Goal: Book appointment/travel/reservation

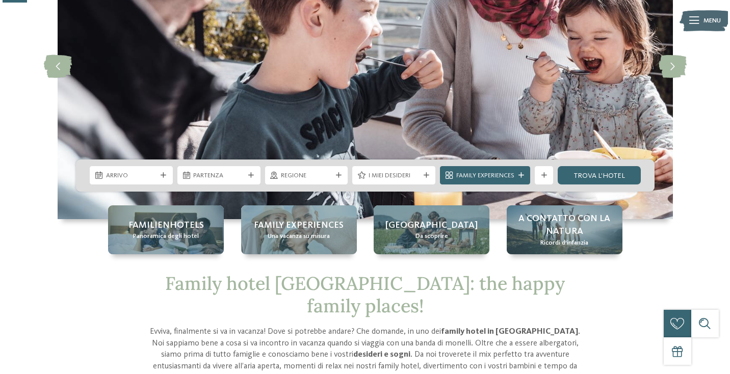
scroll to position [132, 0]
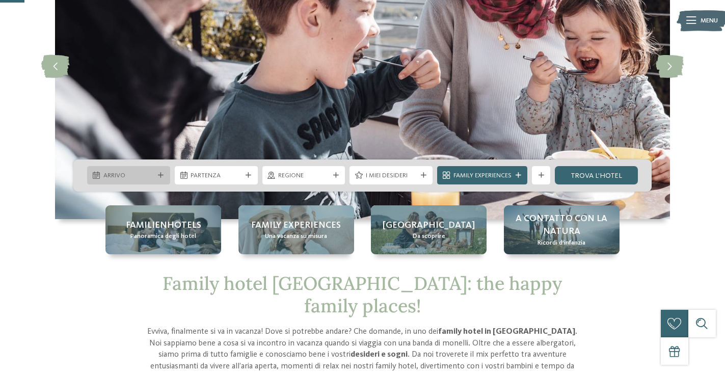
click at [165, 173] on div at bounding box center [161, 176] width 9 height 6
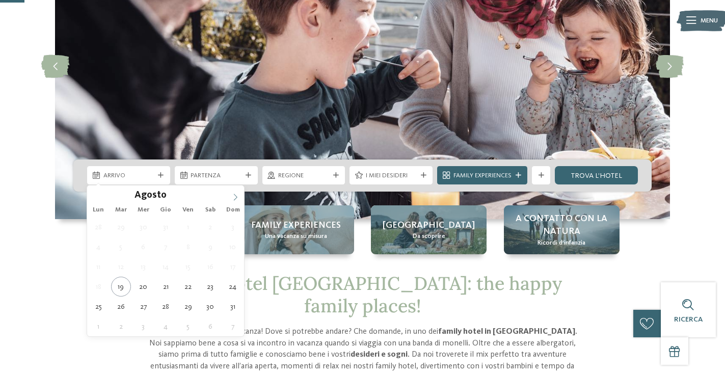
click at [236, 193] on span at bounding box center [235, 194] width 17 height 17
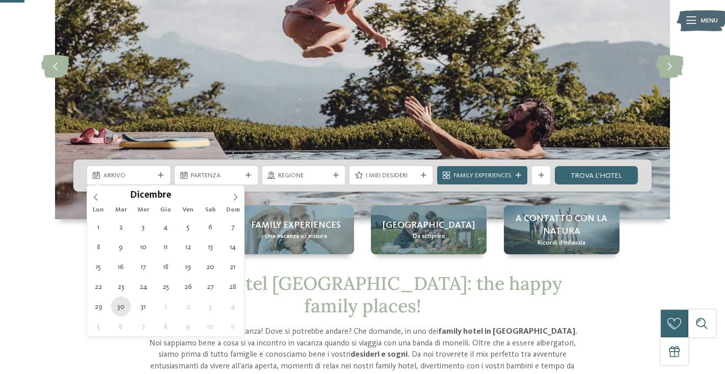
type div "30.12.2025"
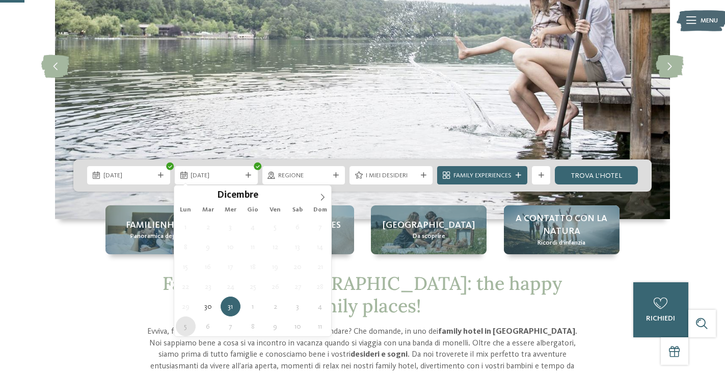
type div "05.01.2026"
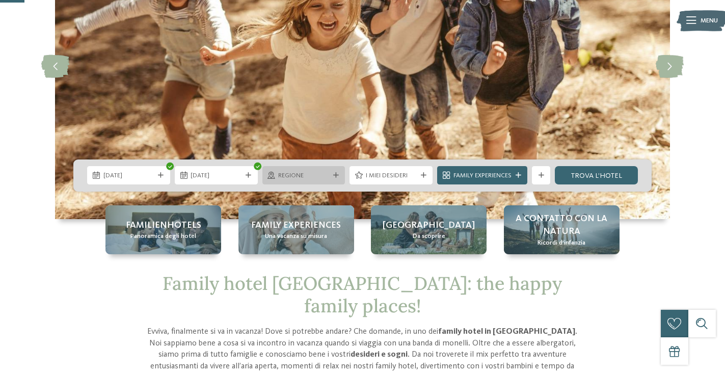
click at [338, 178] on div "Regione" at bounding box center [304, 175] width 83 height 18
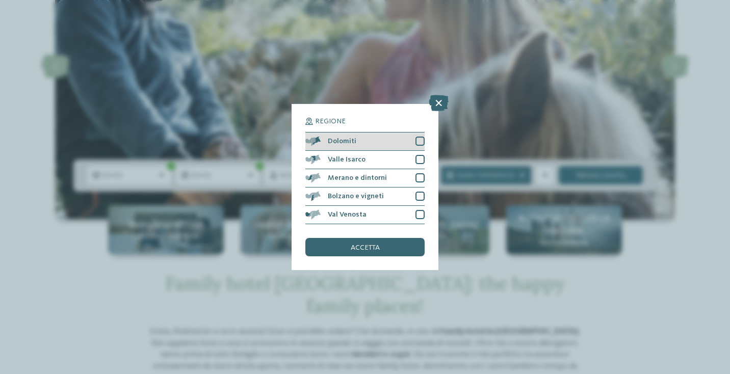
click at [350, 138] on span "Dolomiti" at bounding box center [342, 141] width 29 height 7
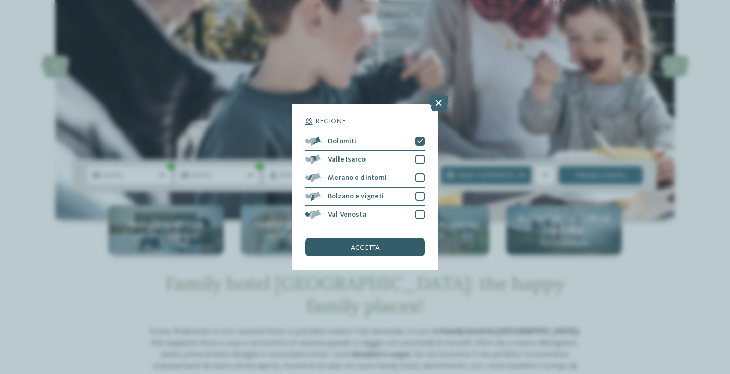
click at [353, 244] on span "accetta" at bounding box center [365, 247] width 29 height 7
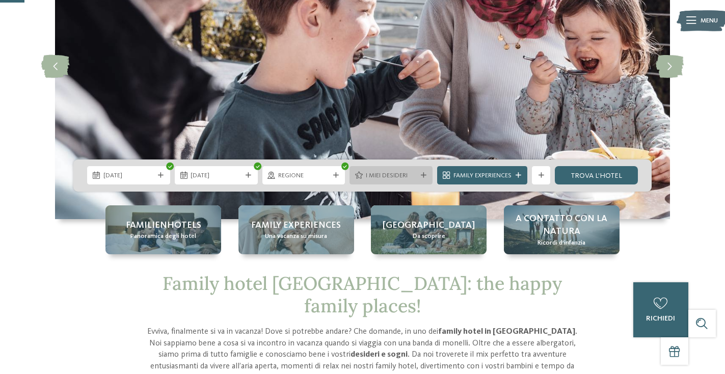
click at [422, 173] on icon at bounding box center [424, 176] width 6 height 6
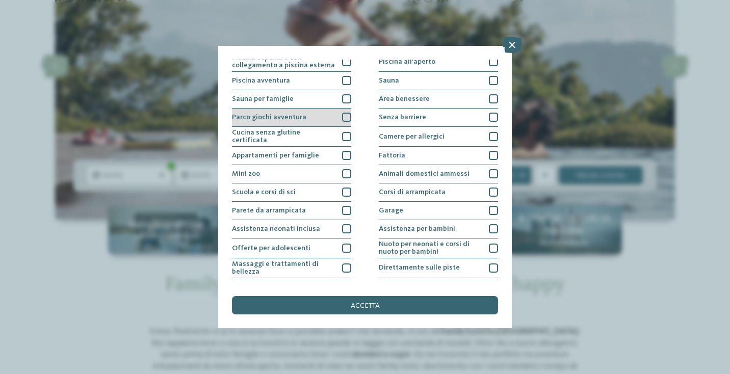
scroll to position [23, 0]
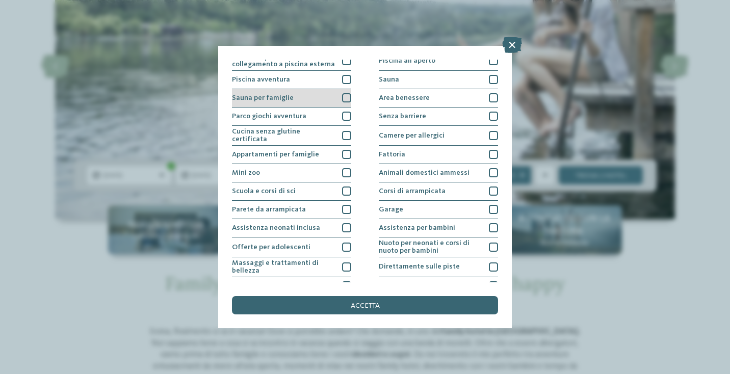
click at [297, 99] on div "Sauna per famiglie" at bounding box center [291, 98] width 119 height 18
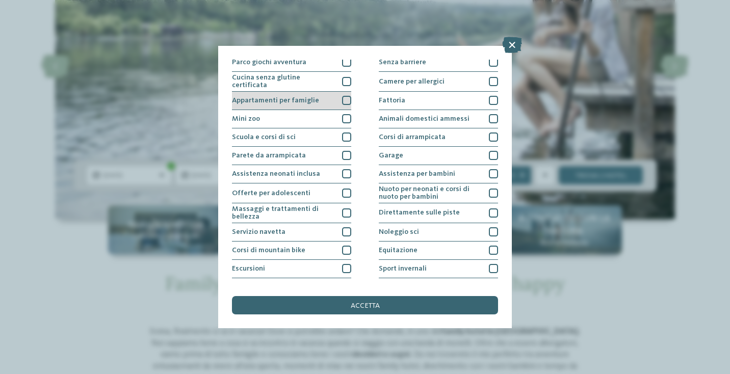
scroll to position [78, 0]
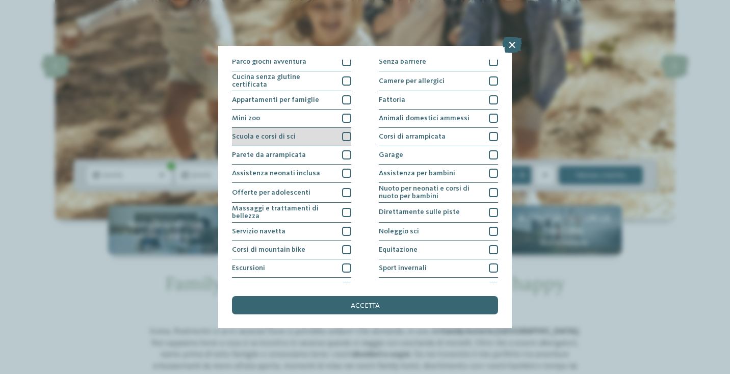
click at [296, 131] on div "Scuola e corsi di sci" at bounding box center [291, 137] width 119 height 18
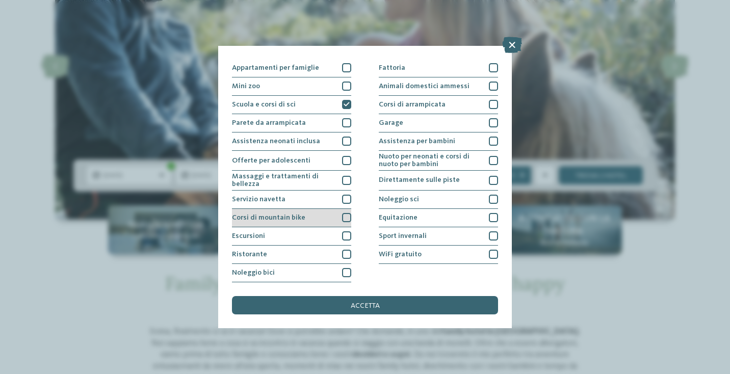
scroll to position [199, 0]
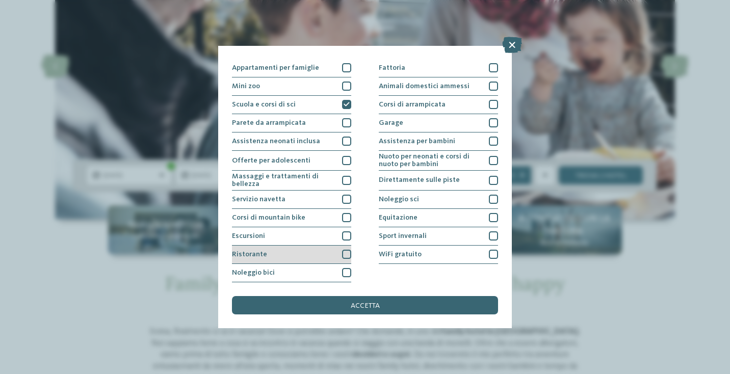
click at [295, 246] on div "Ristorante" at bounding box center [291, 255] width 119 height 18
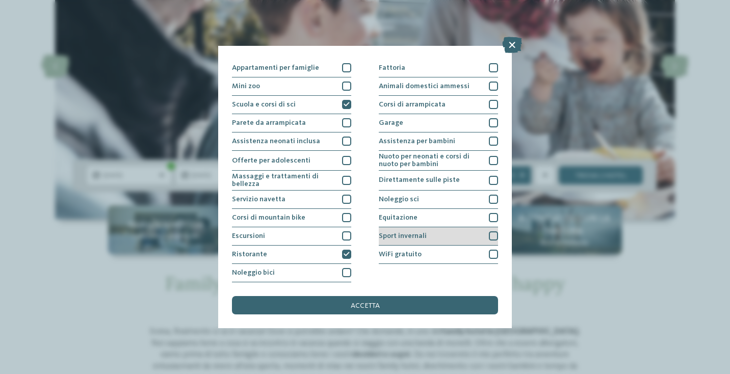
click at [460, 227] on div "Sport invernali" at bounding box center [438, 236] width 119 height 18
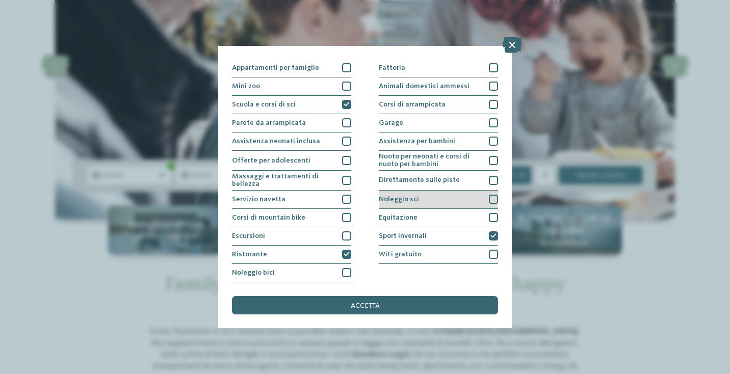
click at [450, 191] on div "Noleggio sci" at bounding box center [438, 200] width 119 height 18
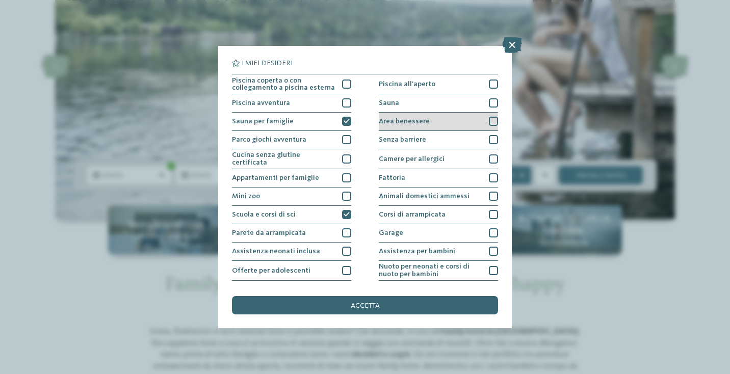
scroll to position [0, 0]
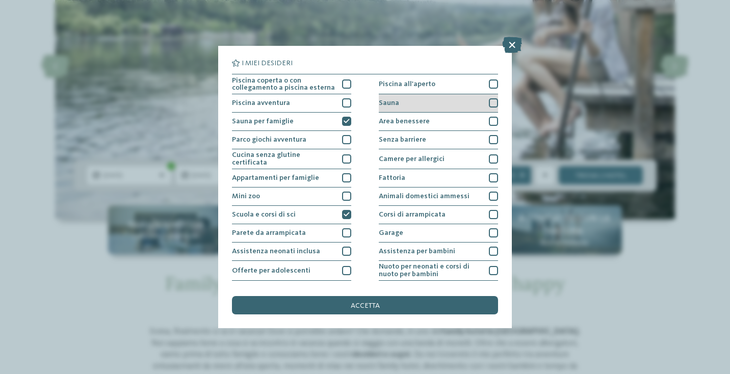
click at [415, 106] on div "Sauna" at bounding box center [438, 103] width 119 height 18
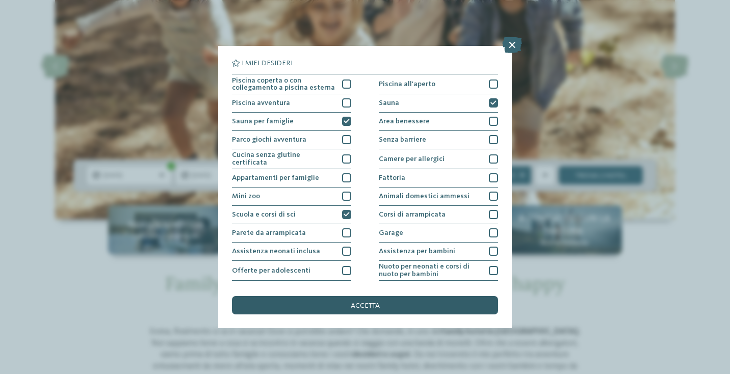
click at [385, 296] on div "accetta" at bounding box center [365, 305] width 266 height 18
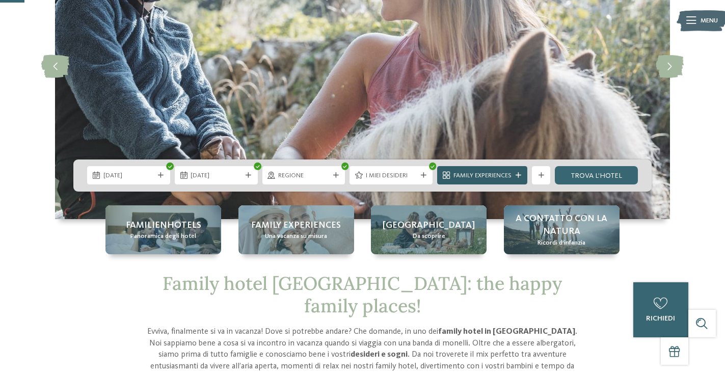
click at [518, 176] on icon at bounding box center [519, 176] width 6 height 6
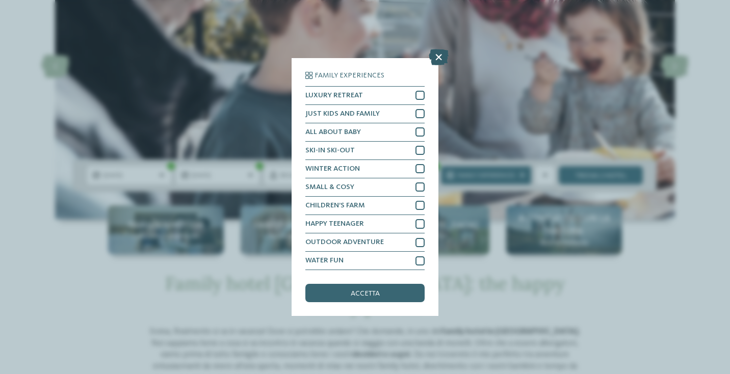
click at [438, 49] on icon at bounding box center [439, 57] width 20 height 16
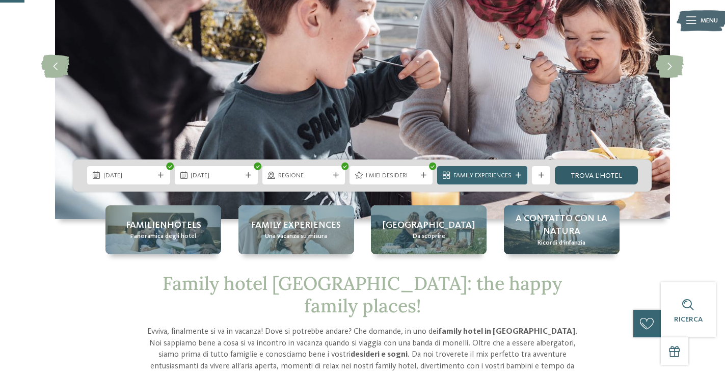
click at [616, 178] on link "trova l’hotel" at bounding box center [596, 175] width 83 height 18
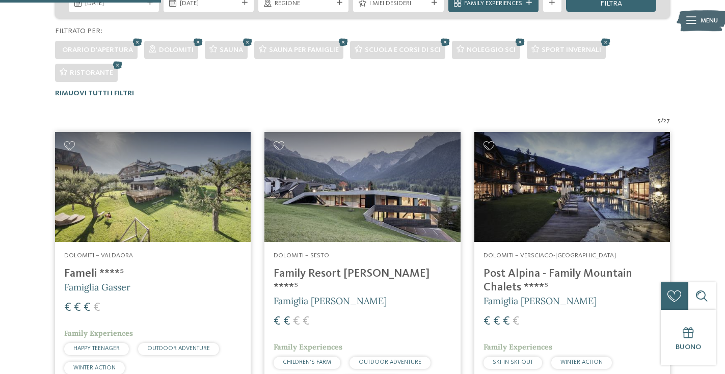
scroll to position [244, 0]
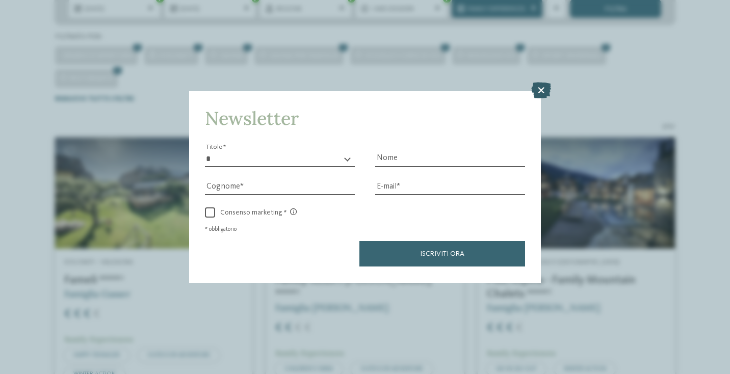
click at [540, 83] on icon at bounding box center [541, 91] width 20 height 16
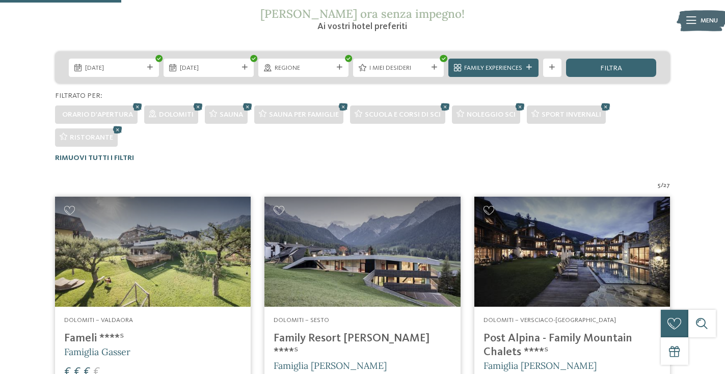
scroll to position [186, 0]
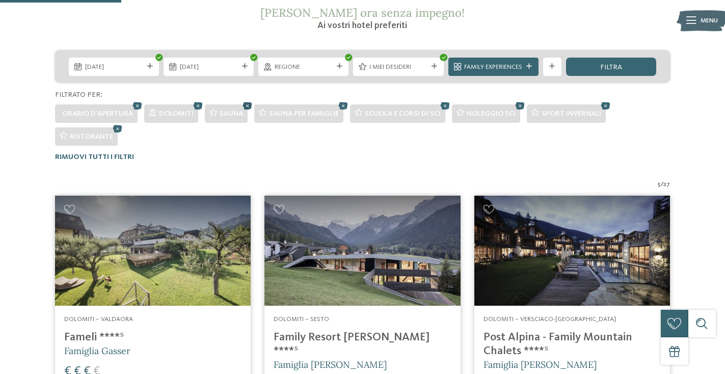
click at [246, 104] on icon at bounding box center [248, 105] width 14 height 12
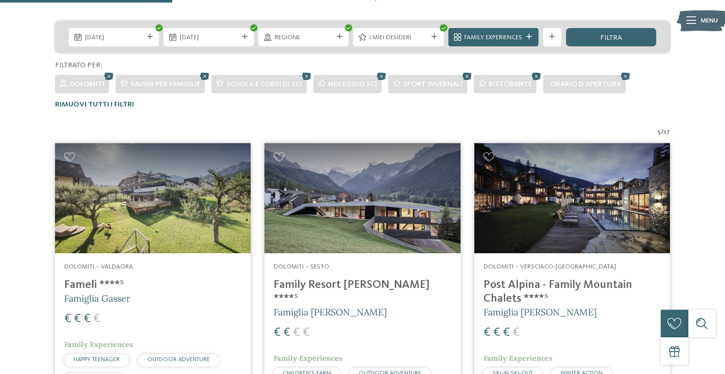
scroll to position [213, 0]
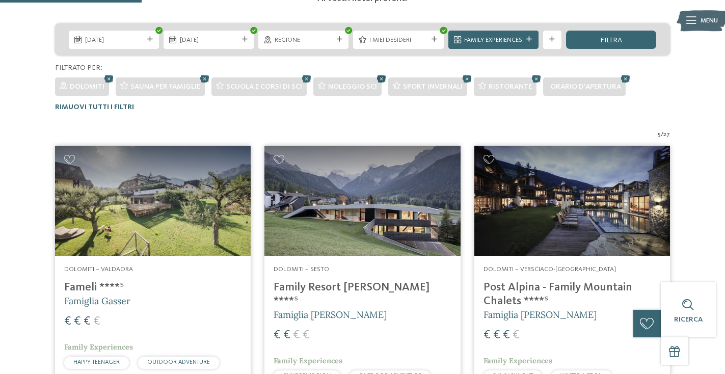
click at [381, 76] on icon at bounding box center [382, 78] width 14 height 12
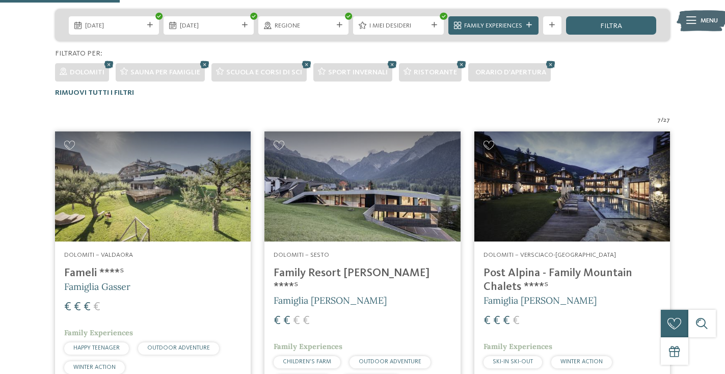
scroll to position [227, 0]
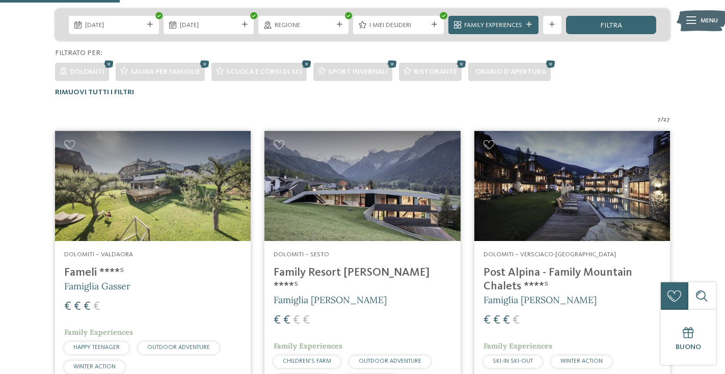
click at [306, 61] on icon at bounding box center [307, 64] width 14 height 12
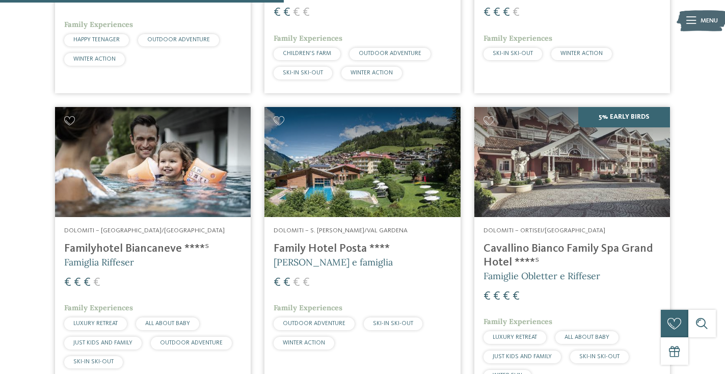
scroll to position [538, 0]
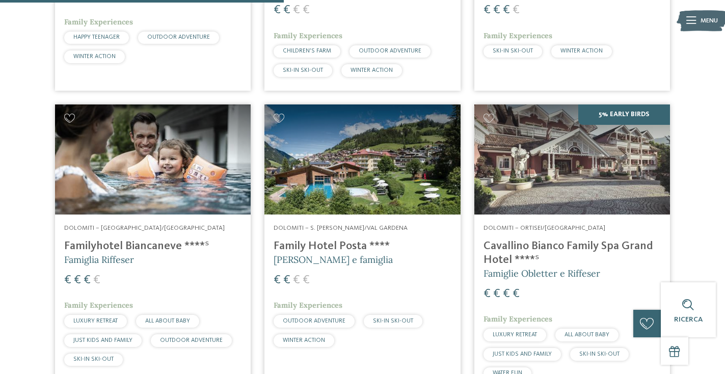
click at [317, 240] on h4 "Family Hotel Posta ****" at bounding box center [362, 247] width 177 height 14
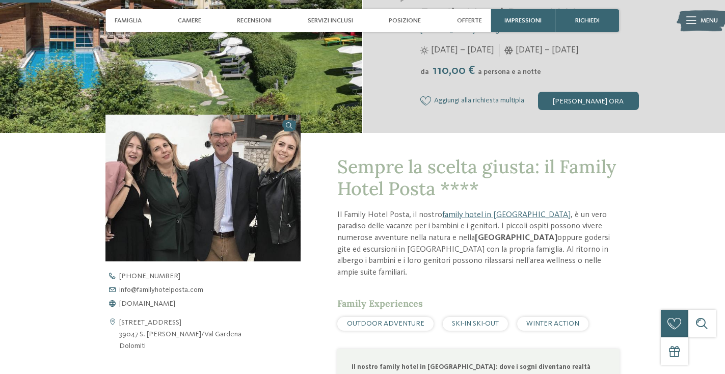
scroll to position [217, 0]
click at [238, 201] on img at bounding box center [203, 187] width 195 height 147
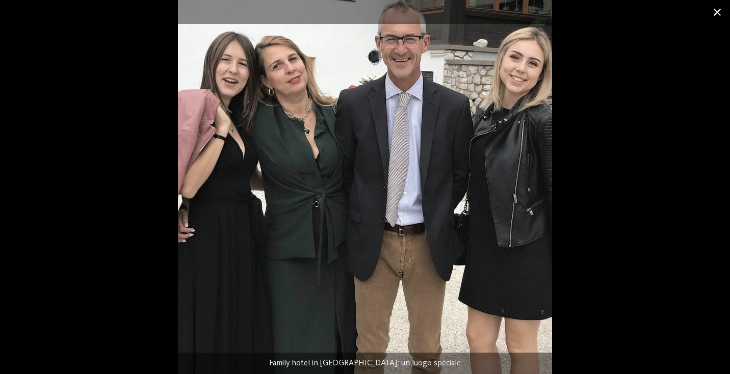
click at [721, 14] on span at bounding box center [717, 12] width 25 height 24
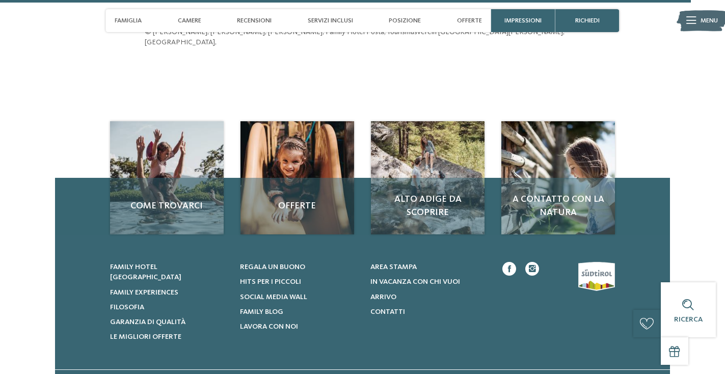
scroll to position [2949, 0]
